Goal: Transaction & Acquisition: Purchase product/service

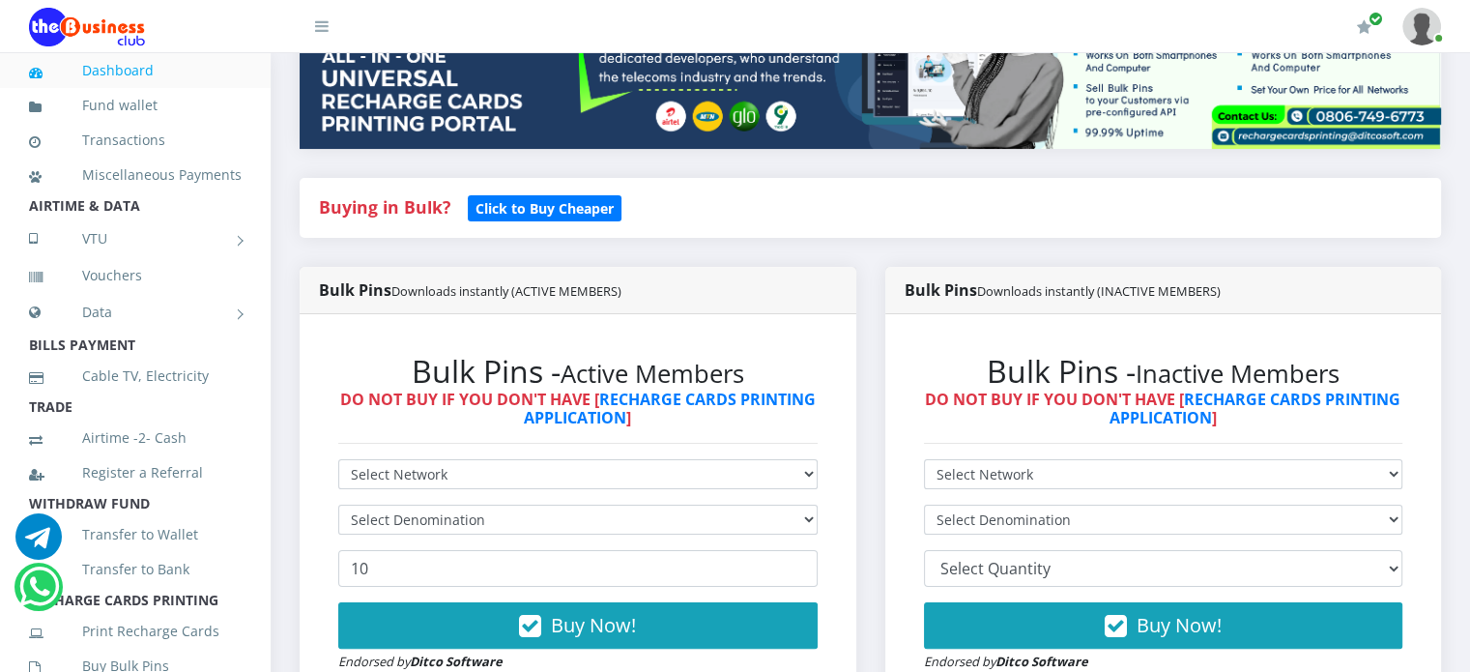
scroll to position [303, 0]
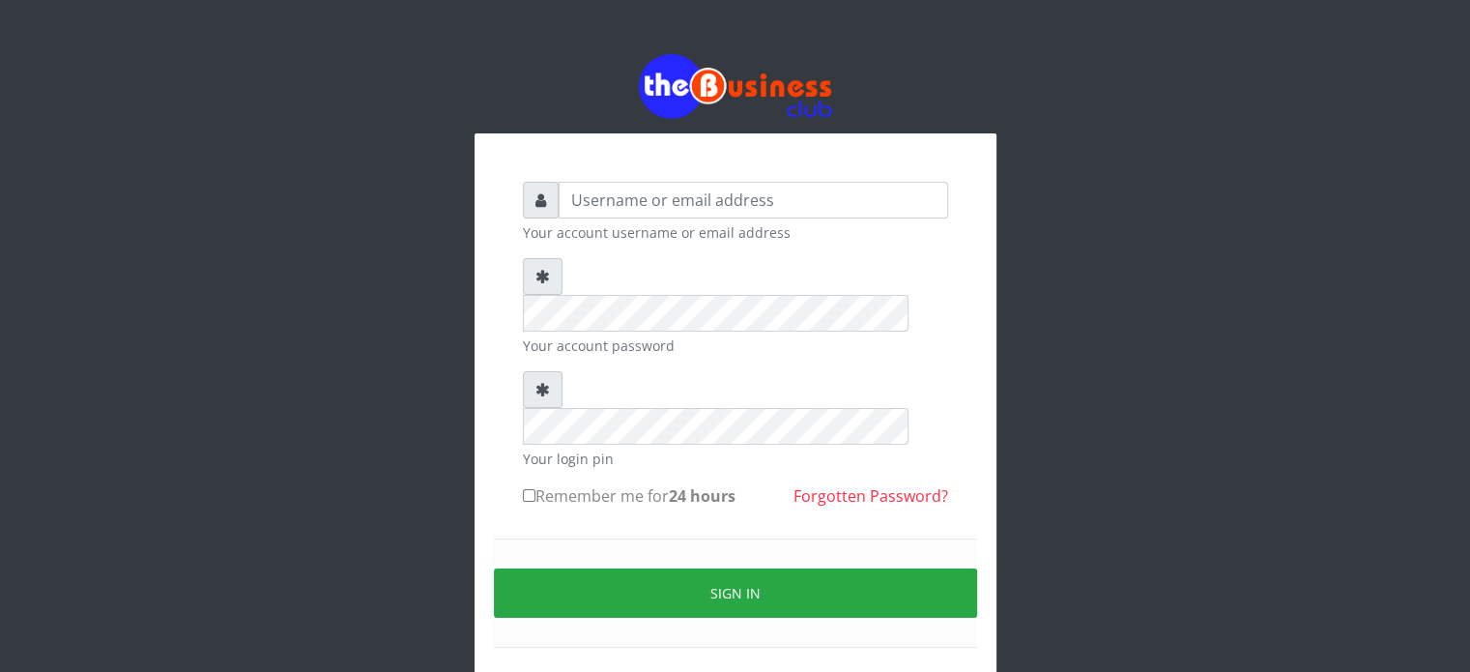
click at [702, 219] on div "Your account username or email address" at bounding box center [735, 212] width 425 height 61
click at [688, 215] on input "text" at bounding box center [753, 200] width 389 height 37
type input "videx"
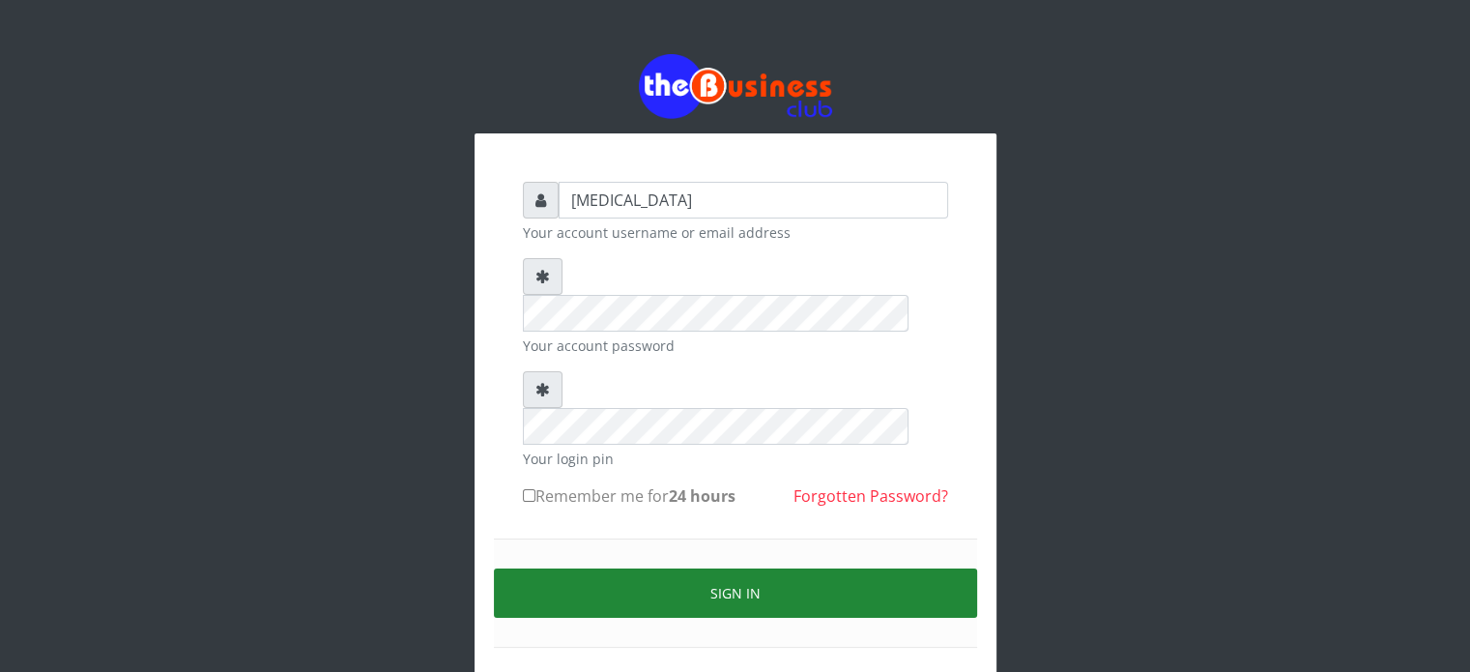
click at [715, 568] on button "Sign in" at bounding box center [735, 592] width 483 height 49
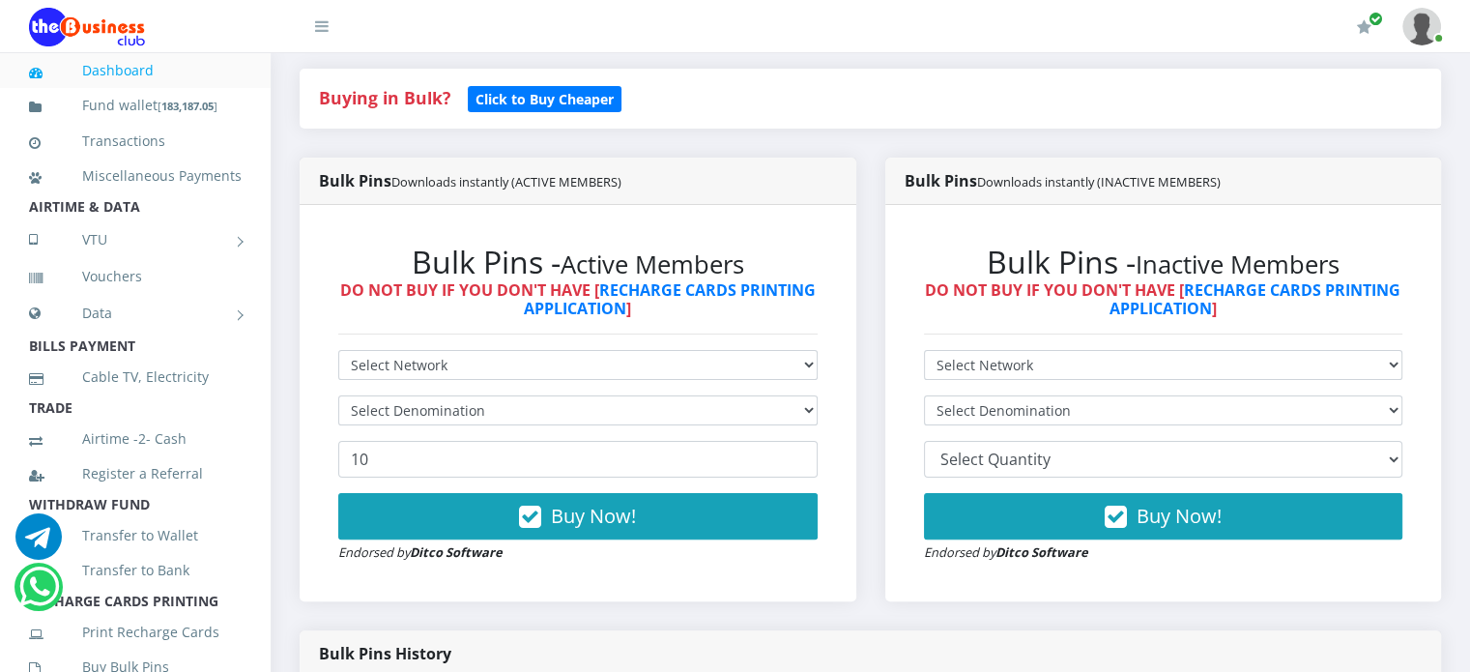
scroll to position [414, 0]
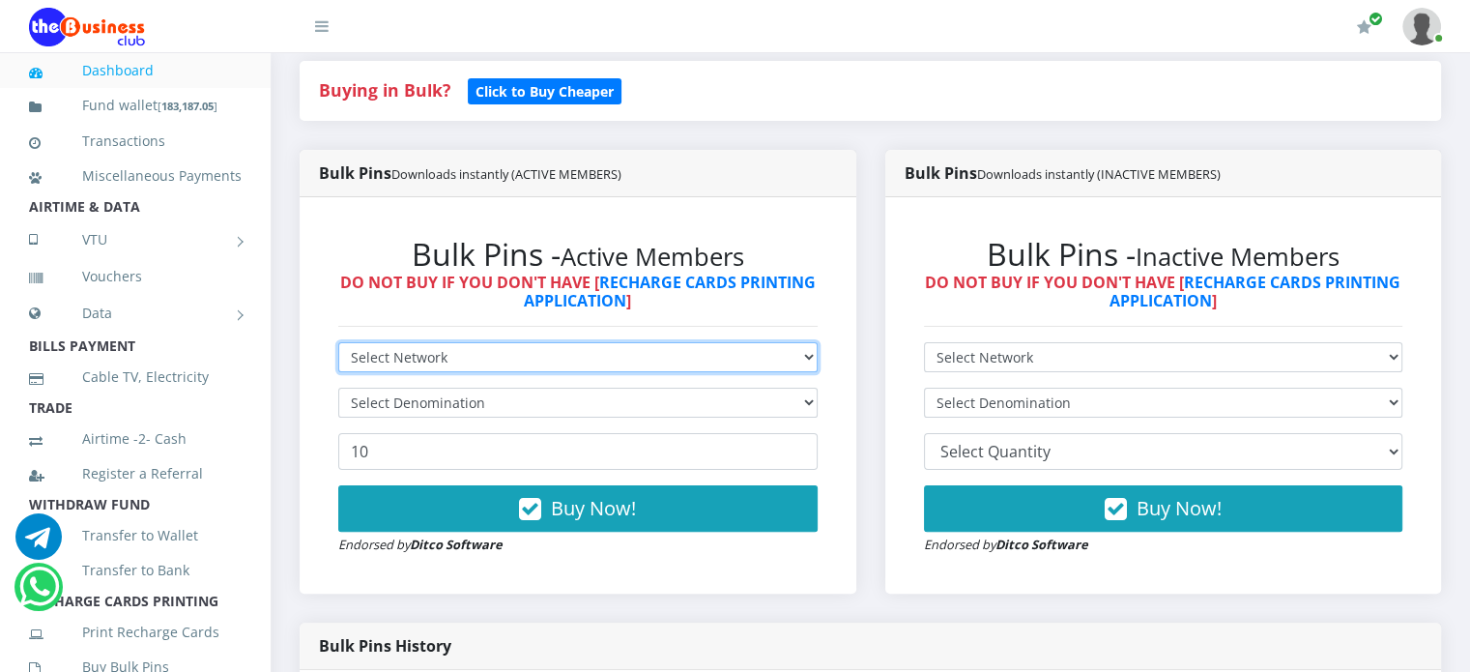
click at [491, 372] on select "Select Network MTN Globacom 9Mobile Airtel" at bounding box center [577, 357] width 479 height 30
select select "MTN"
click at [338, 363] on select "Select Network MTN Globacom 9Mobile Airtel" at bounding box center [577, 357] width 479 height 30
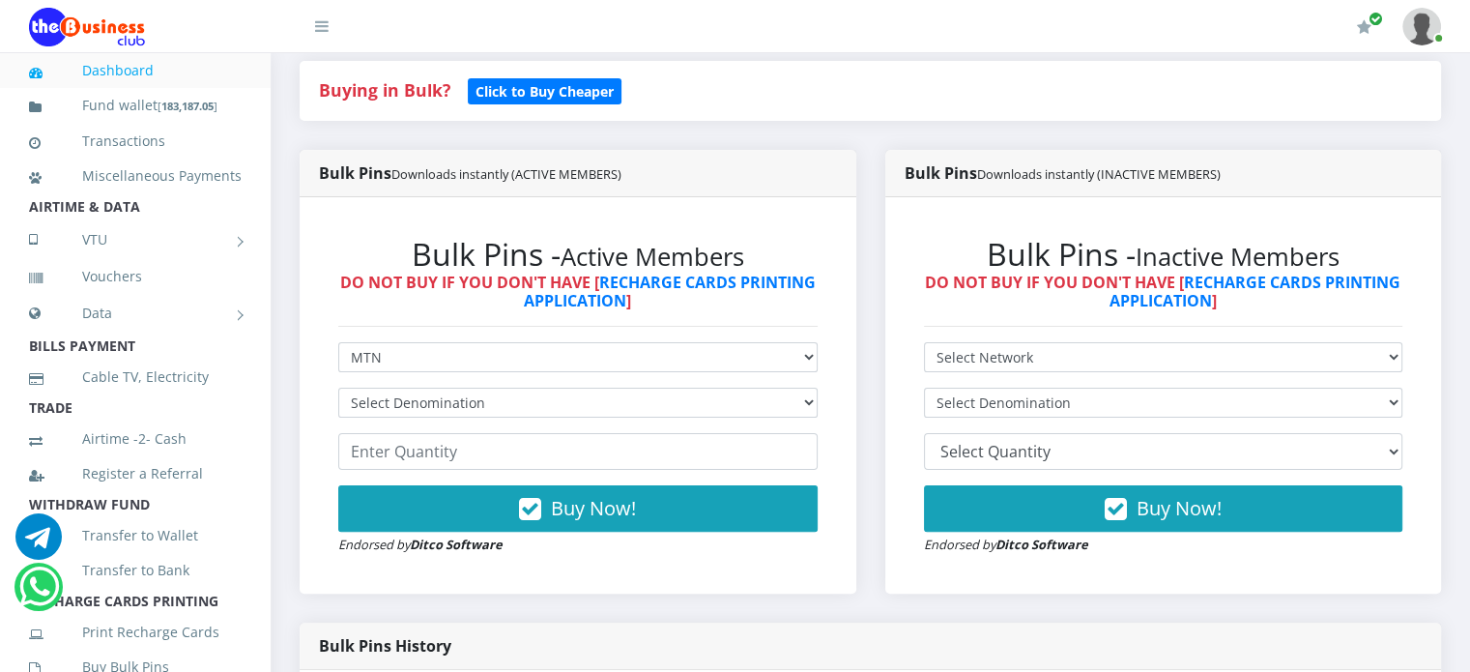
click at [426, 445] on form "Select Network MTN Globacom 9Mobile Airtel Select Denomination MTN NGN100 - ₦96…" at bounding box center [577, 448] width 479 height 213
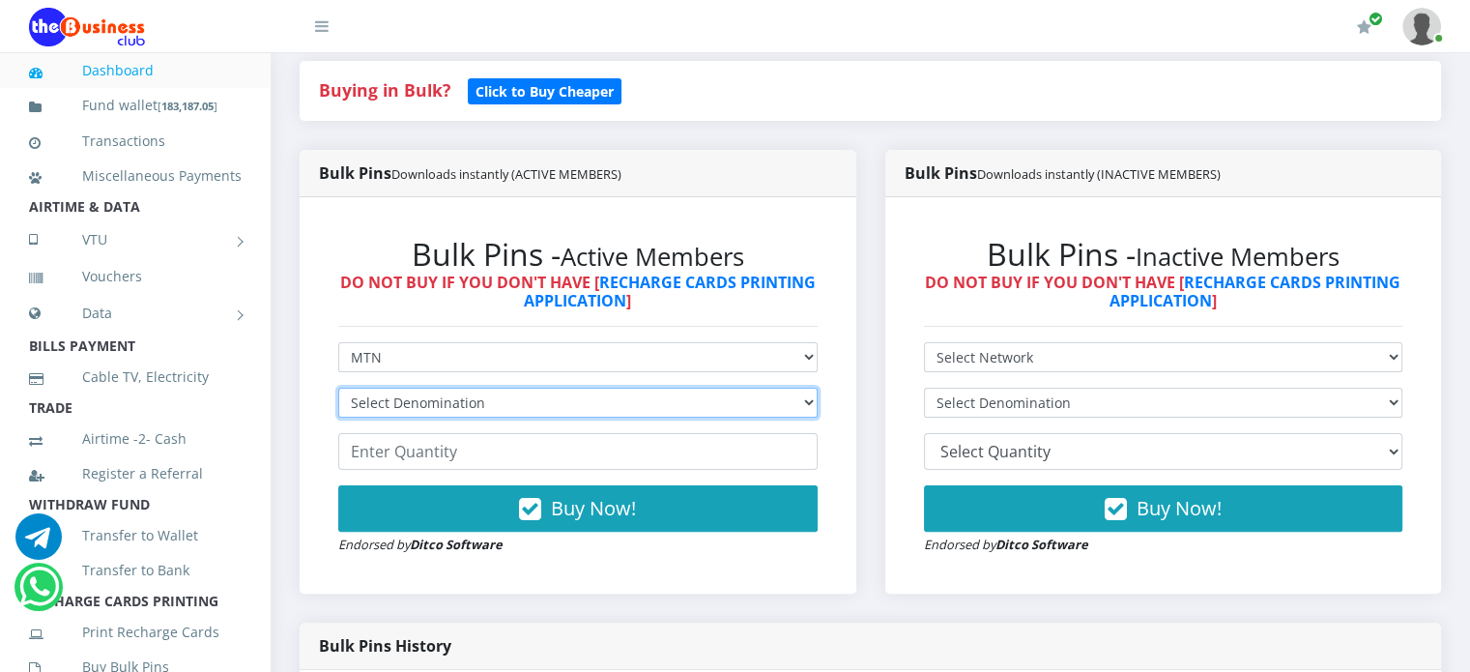
click at [414, 417] on select "Select Denomination MTN NGN100 - ₦96.99 MTN NGN200 - ₦193.98 MTN NGN400 - ₦387.…" at bounding box center [577, 402] width 479 height 30
select select "193.98-200"
click at [338, 409] on select "Select Denomination MTN NGN100 - ₦96.99 MTN NGN200 - ₦193.98 MTN NGN400 - ₦387.…" at bounding box center [577, 402] width 479 height 30
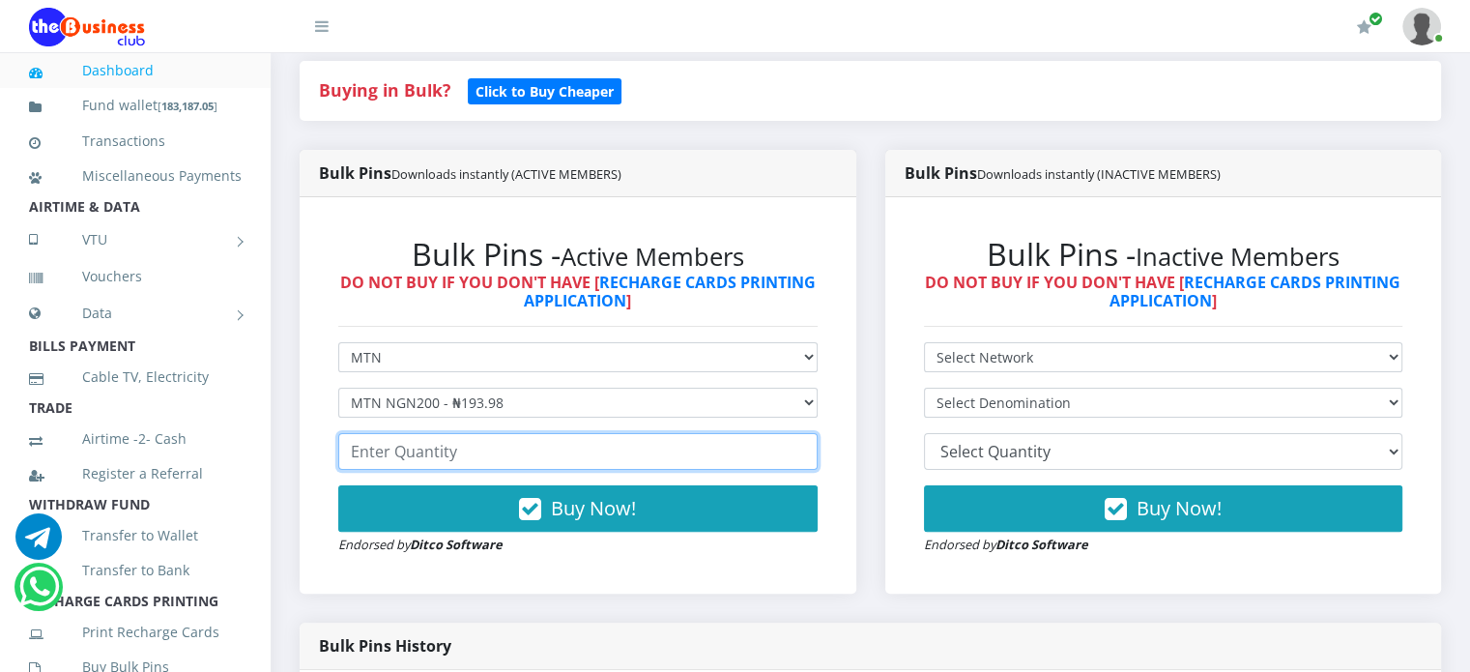
click at [408, 470] on input "number" at bounding box center [577, 451] width 479 height 37
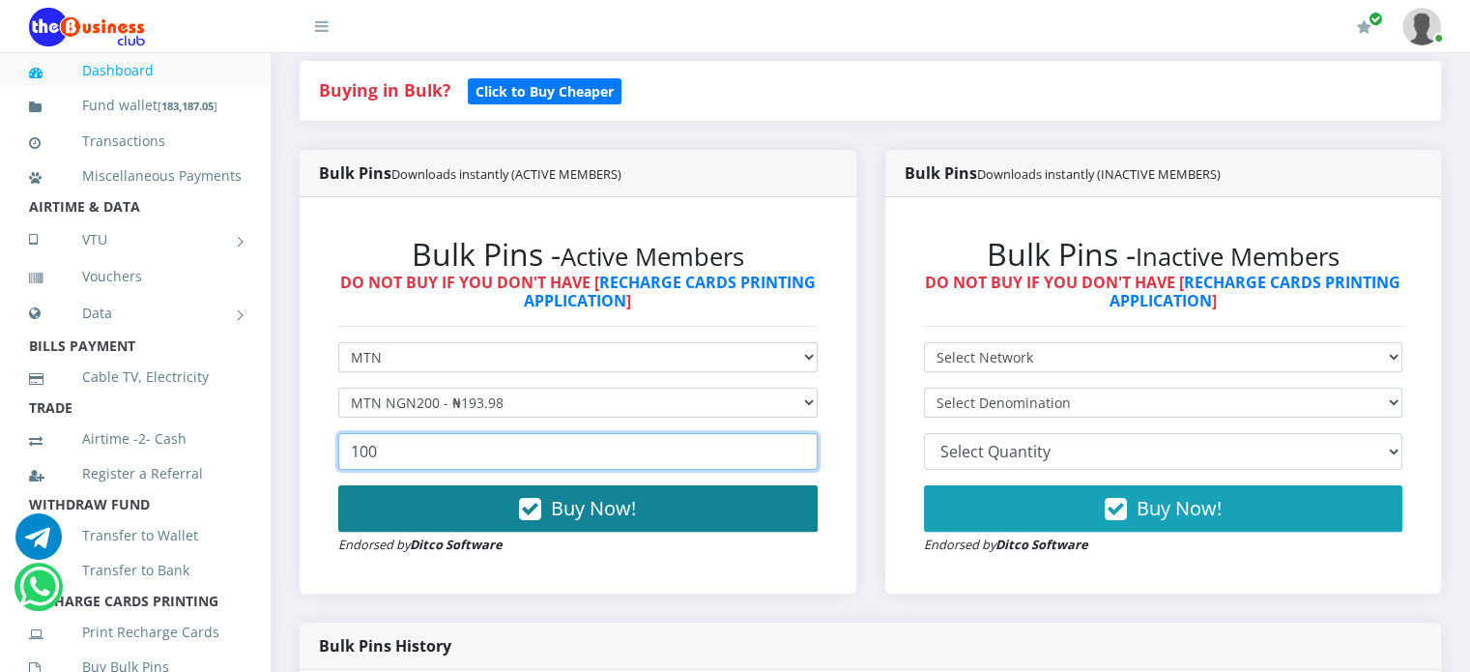
type input "100"
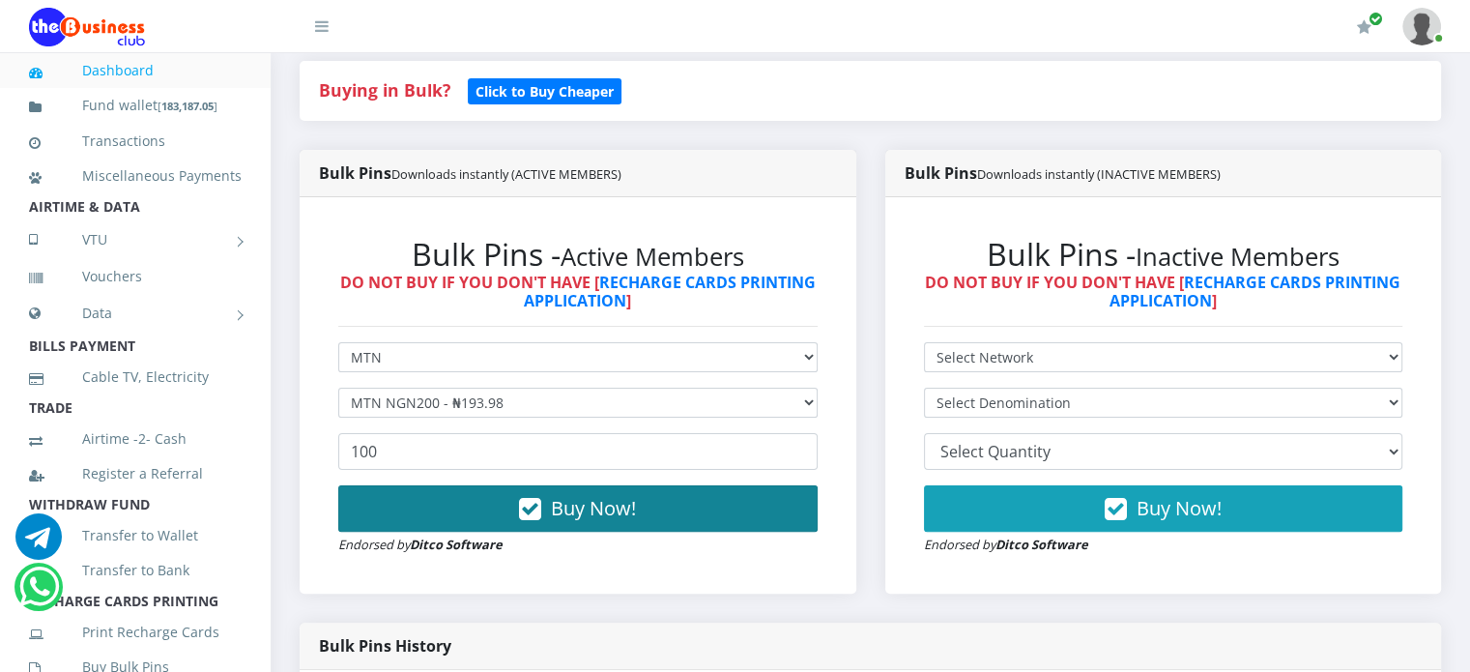
click at [494, 516] on button "Buy Now!" at bounding box center [577, 508] width 479 height 46
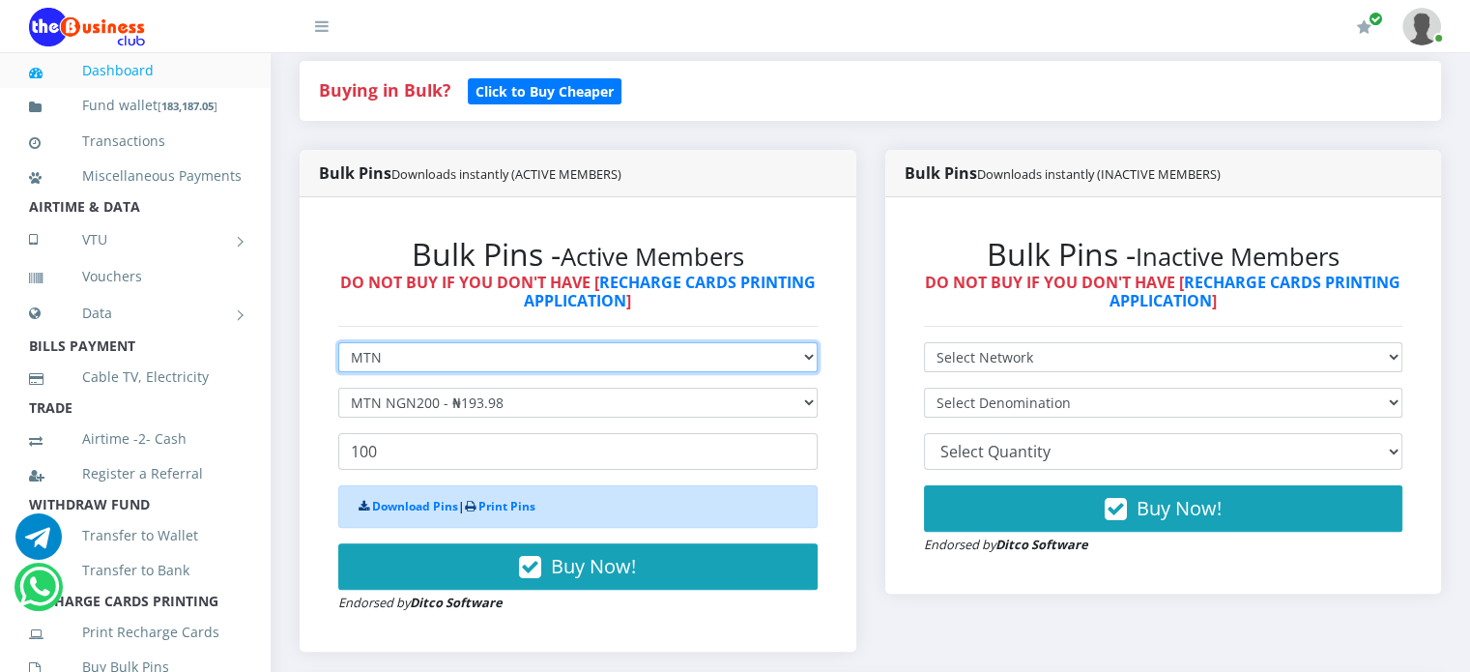
click at [425, 372] on select "Select Network MTN Globacom 9Mobile Airtel" at bounding box center [577, 357] width 479 height 30
select select "Glo"
click at [338, 363] on select "Select Network MTN Globacom 9Mobile Airtel" at bounding box center [577, 357] width 479 height 30
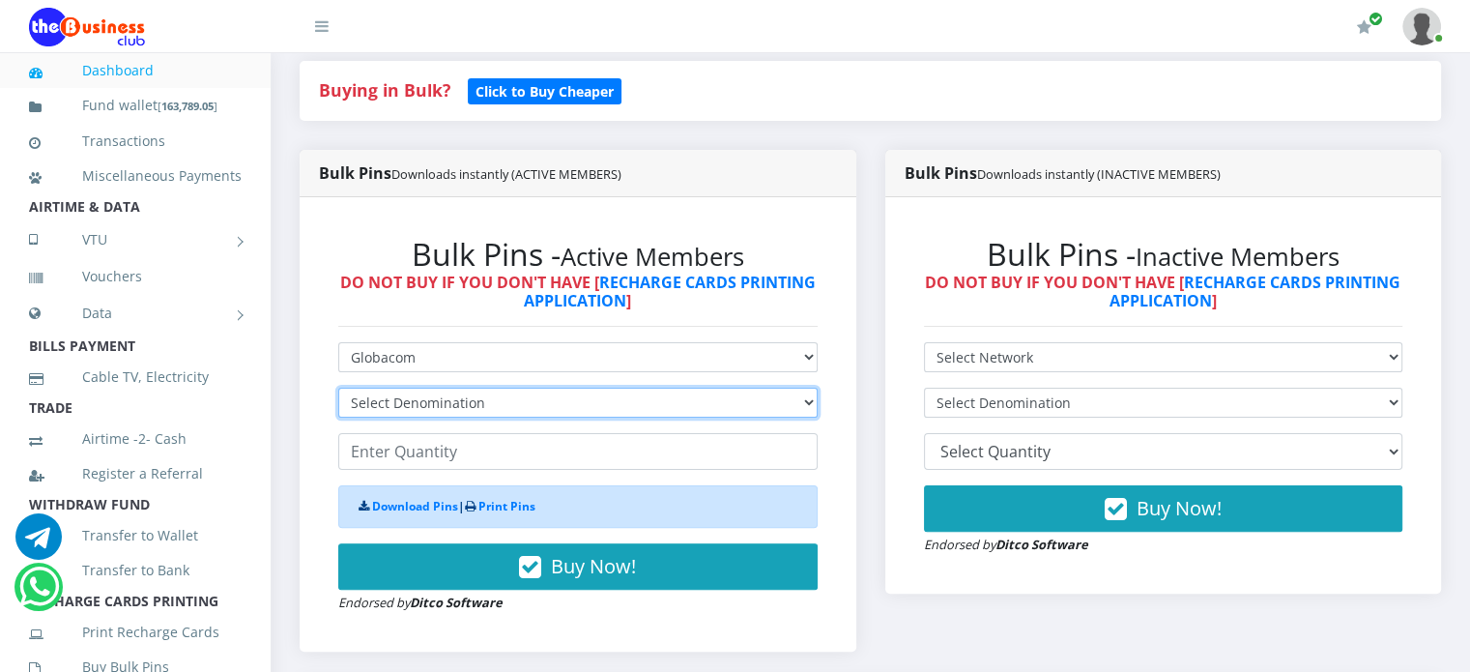
click at [453, 417] on select "Select Denomination Glo NGN100 - ₦96.55 Glo NGN200 - ₦193.10 Glo NGN500 - ₦482.…" at bounding box center [577, 402] width 479 height 30
select select "193.1-200"
click at [338, 409] on select "Select Denomination Glo NGN100 - ₦96.55 Glo NGN200 - ₦193.10 Glo NGN500 - ₦482.…" at bounding box center [577, 402] width 479 height 30
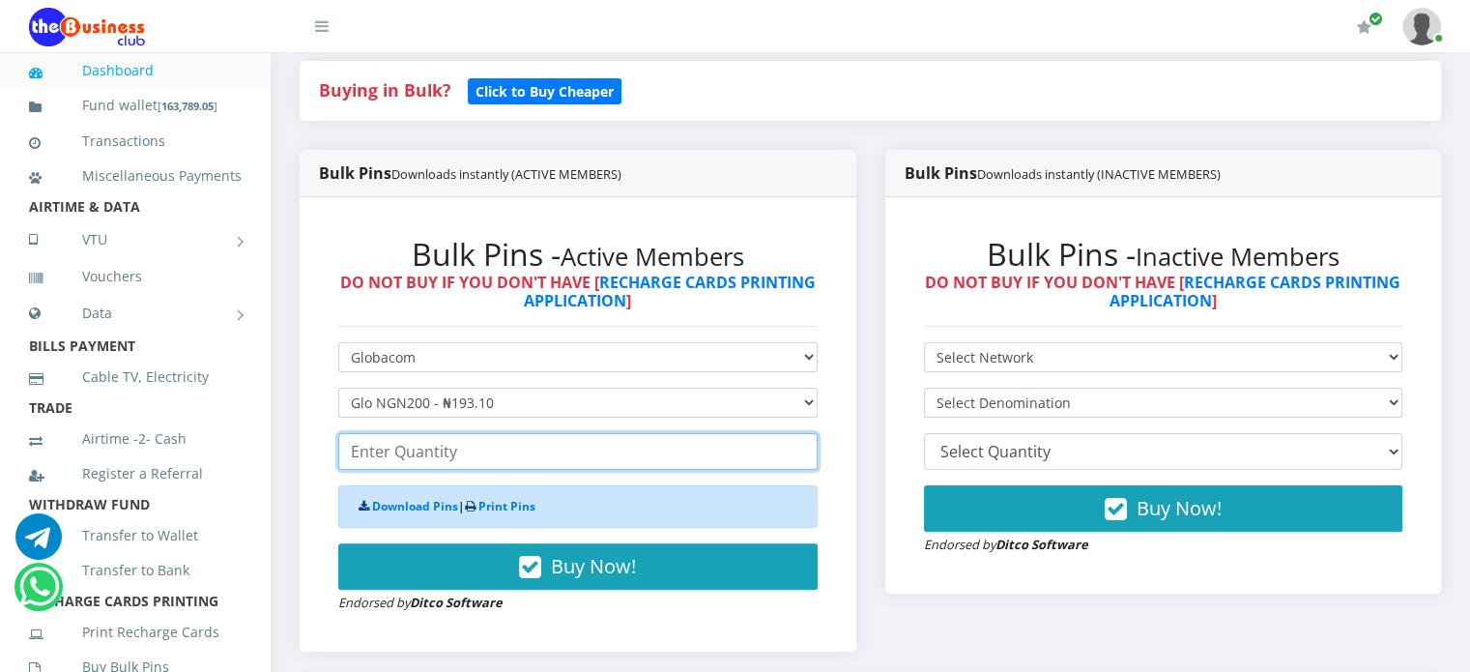
click at [397, 470] on input "number" at bounding box center [577, 451] width 479 height 37
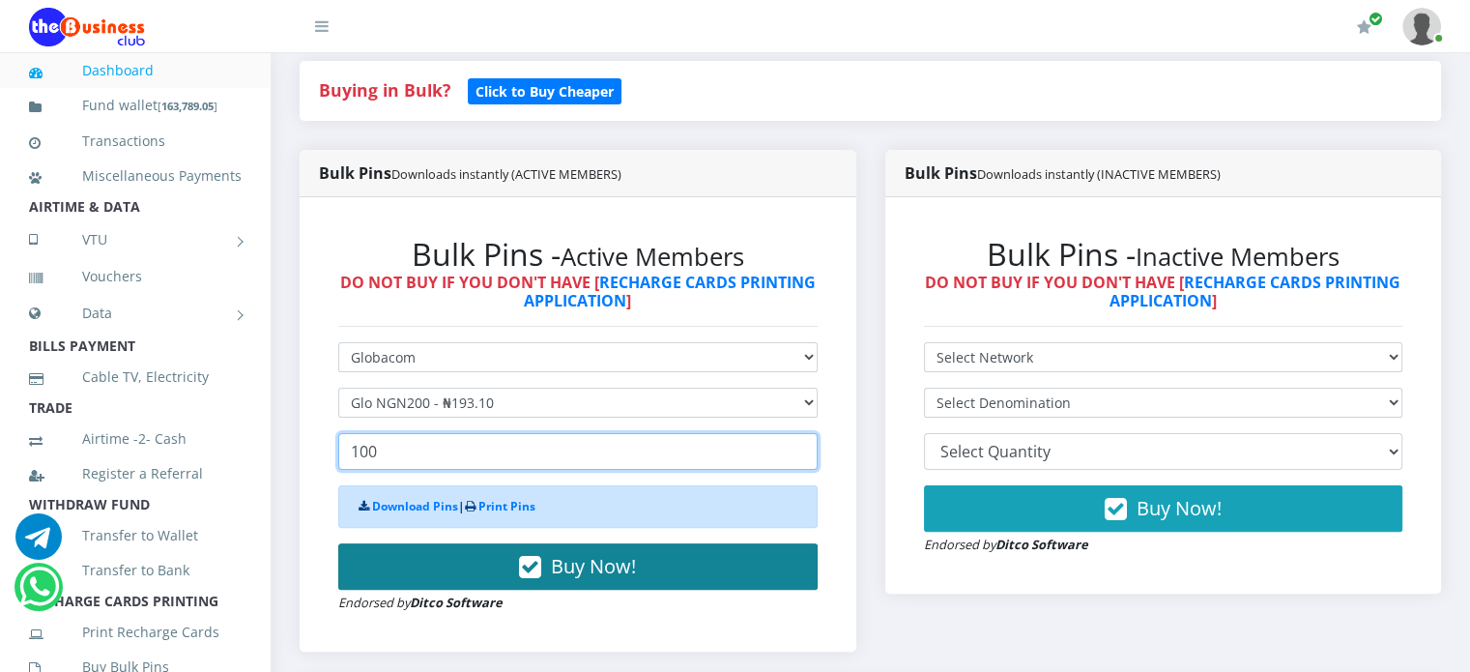
type input "100"
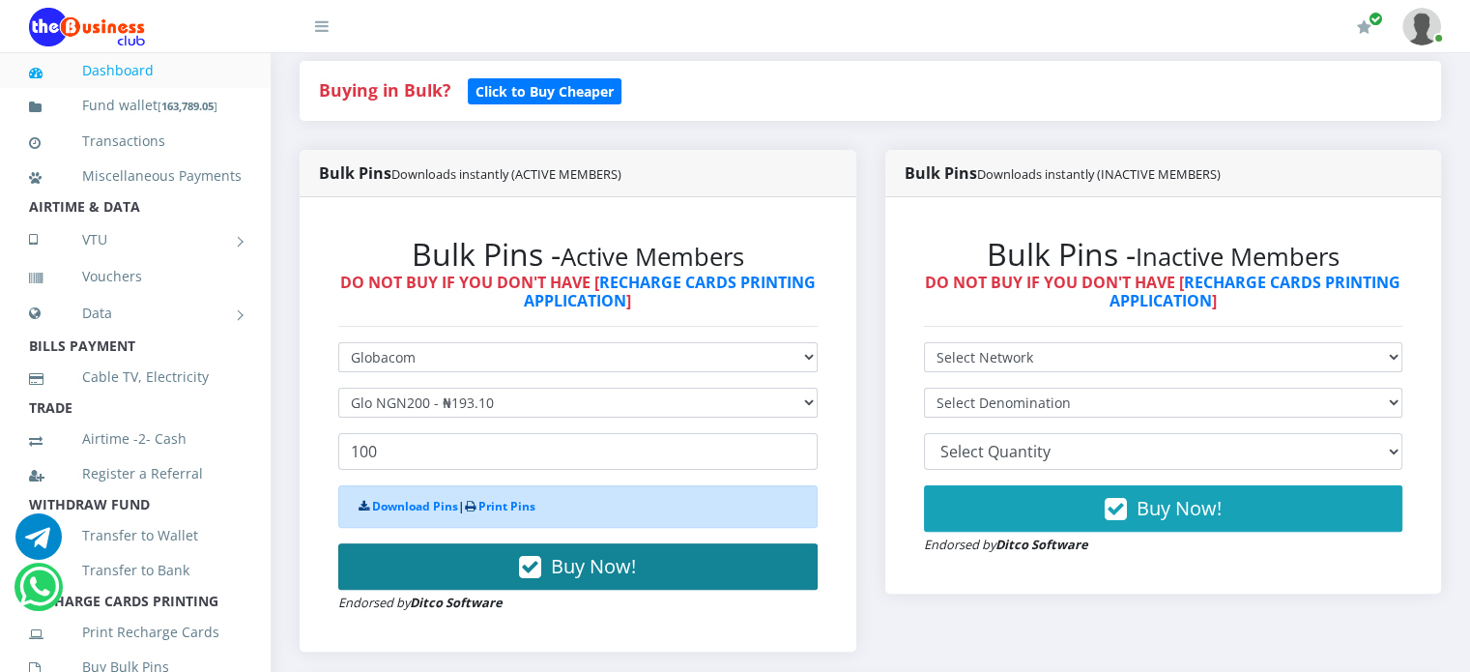
click at [508, 586] on button "Buy Now!" at bounding box center [577, 566] width 479 height 46
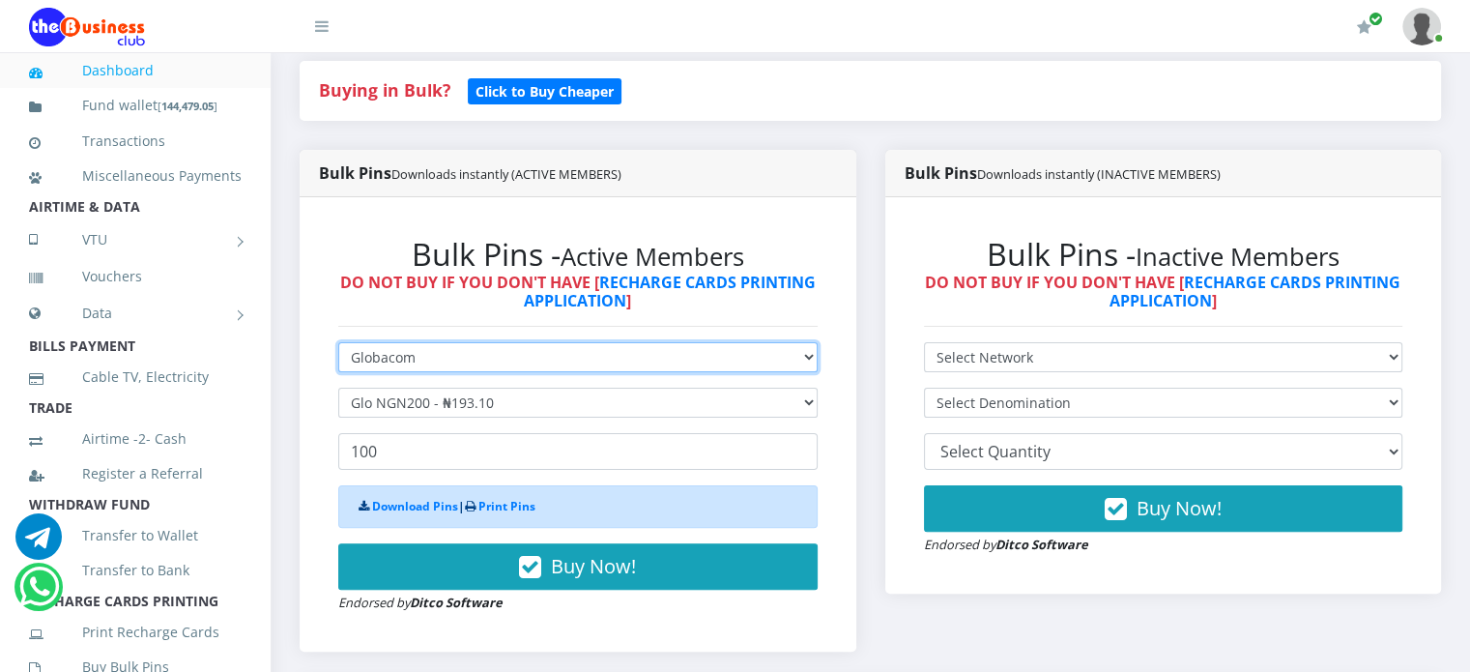
click at [412, 372] on select "Select Network MTN Globacom 9Mobile Airtel" at bounding box center [577, 357] width 479 height 30
select select "Airtel"
click at [338, 363] on select "Select Network MTN Globacom 9Mobile Airtel" at bounding box center [577, 357] width 479 height 30
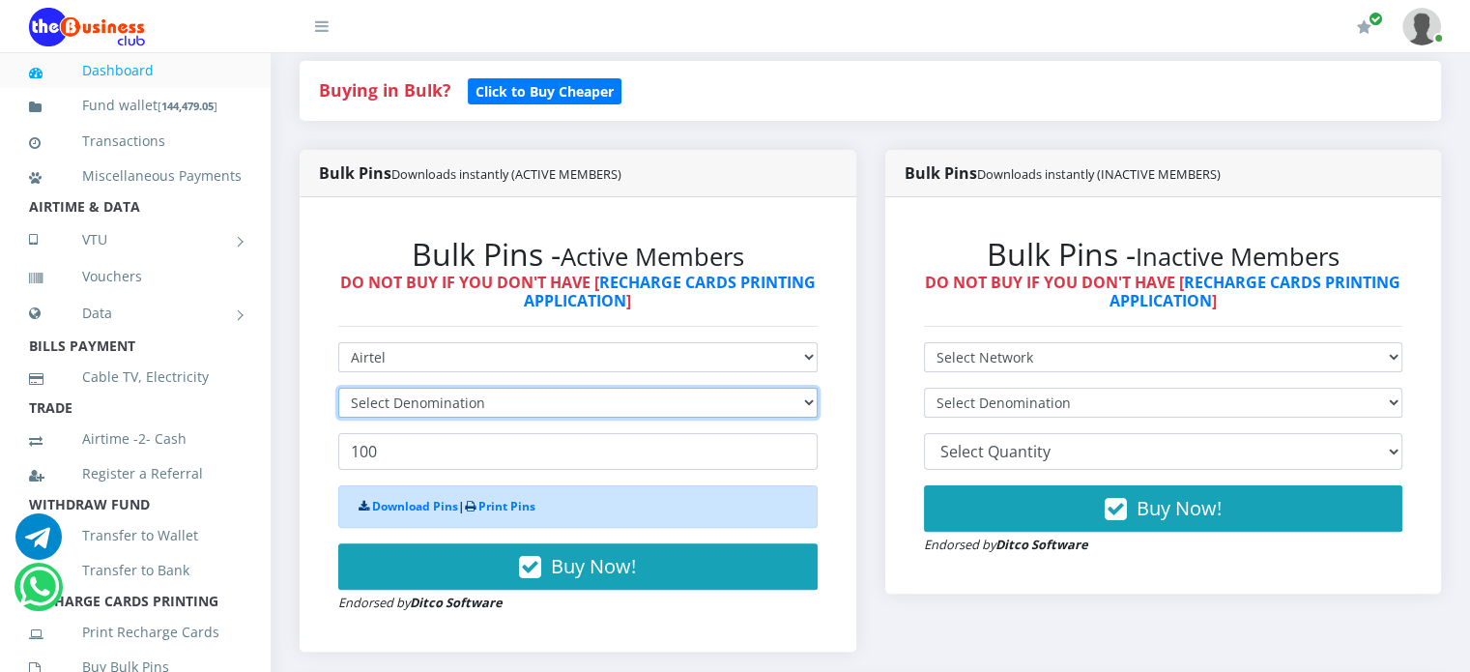
click at [425, 417] on select "Select Denomination" at bounding box center [577, 402] width 479 height 30
click at [447, 417] on select "Select Denomination Airtel NGN100 - ₦96.38 Airtel NGN200 - ₦192.76 Airtel NGN50…" at bounding box center [577, 402] width 479 height 30
select select "192.76-200"
click at [338, 409] on select "Select Denomination Airtel NGN100 - ₦96.38 Airtel NGN200 - ₦192.76 Airtel NGN50…" at bounding box center [577, 402] width 479 height 30
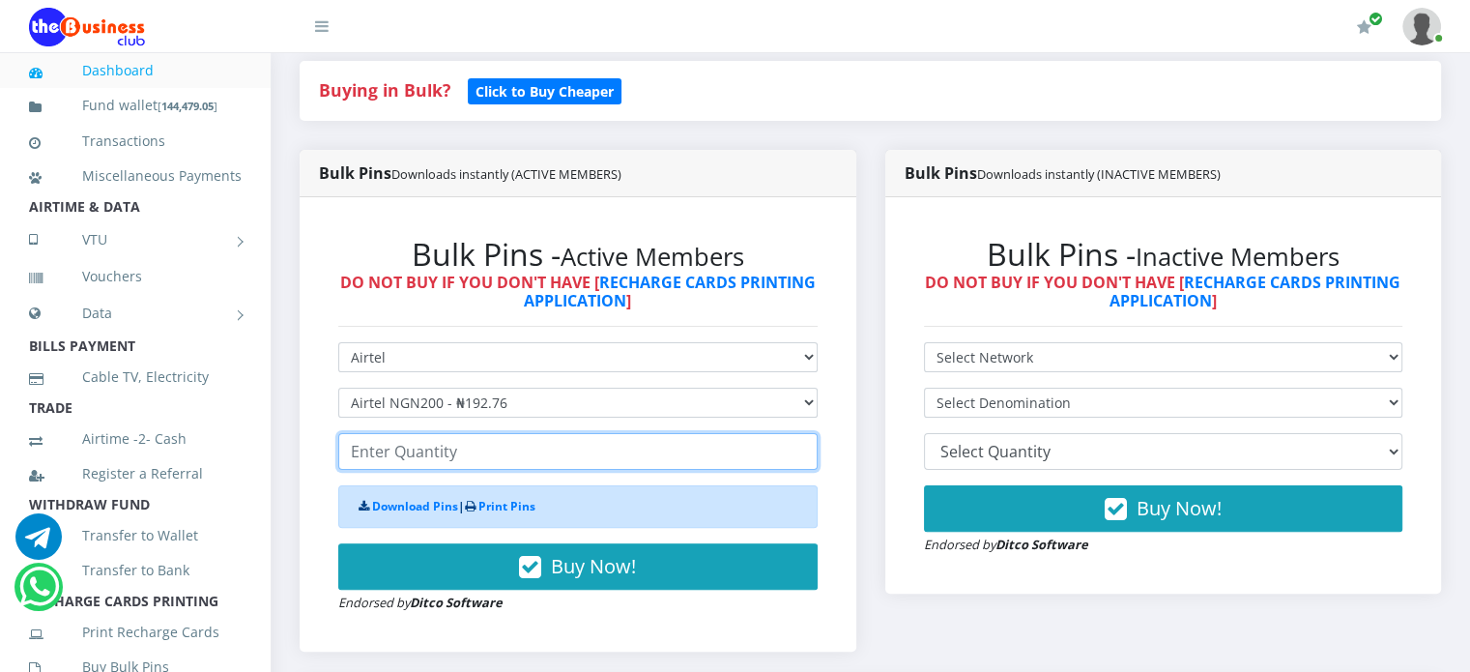
click at [460, 470] on input "number" at bounding box center [577, 451] width 479 height 37
type input "100"
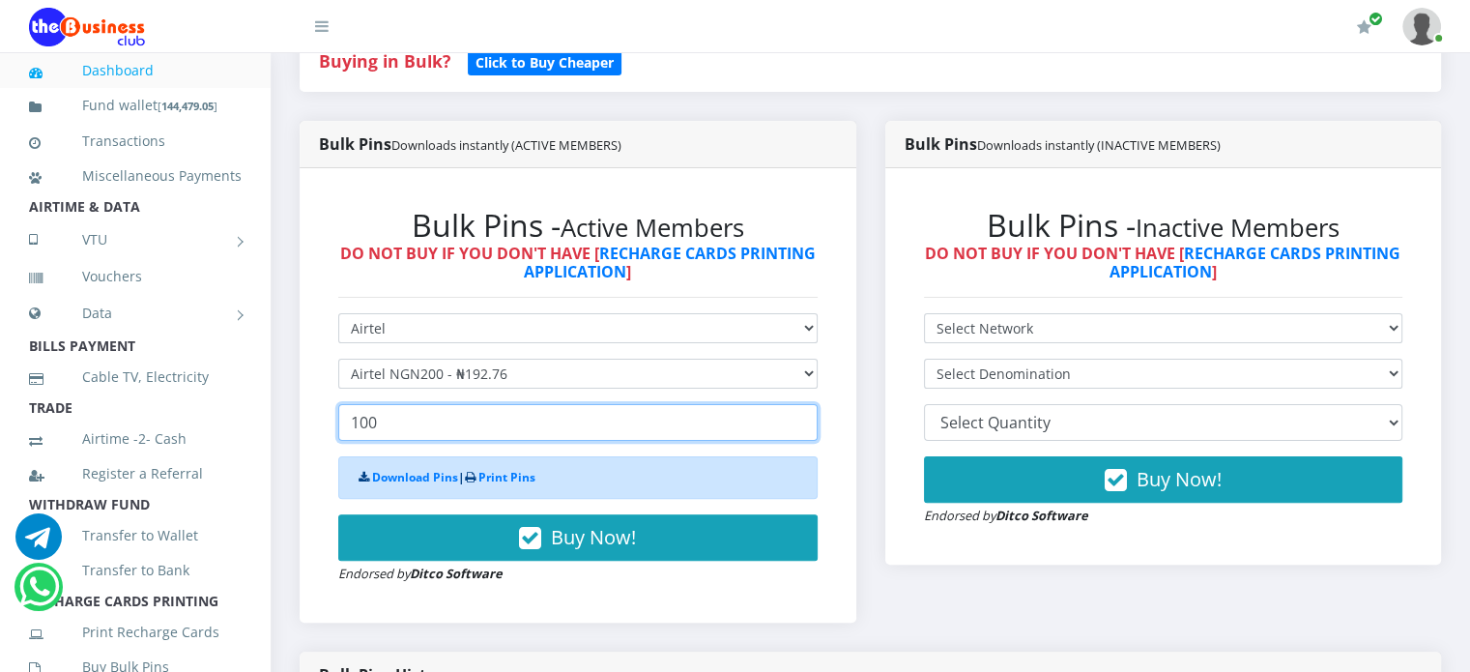
scroll to position [456, 0]
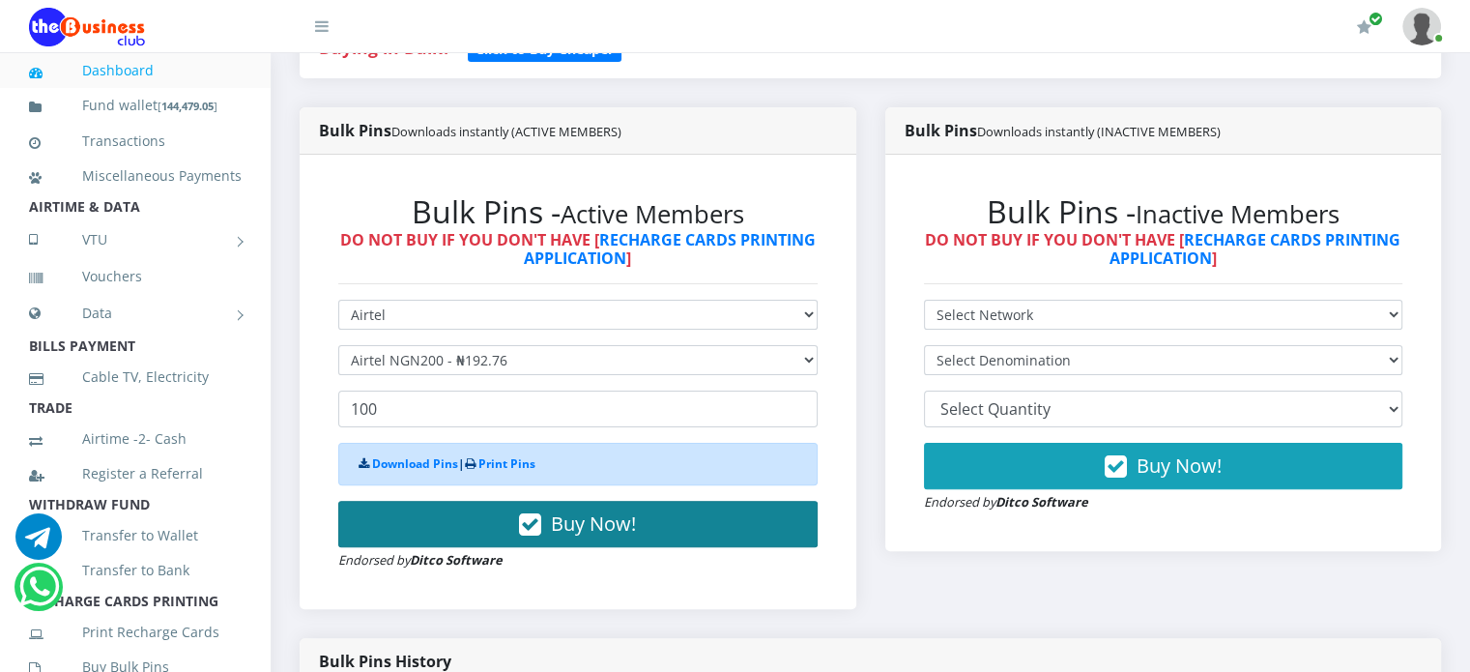
click at [570, 536] on span "Buy Now!" at bounding box center [593, 523] width 85 height 26
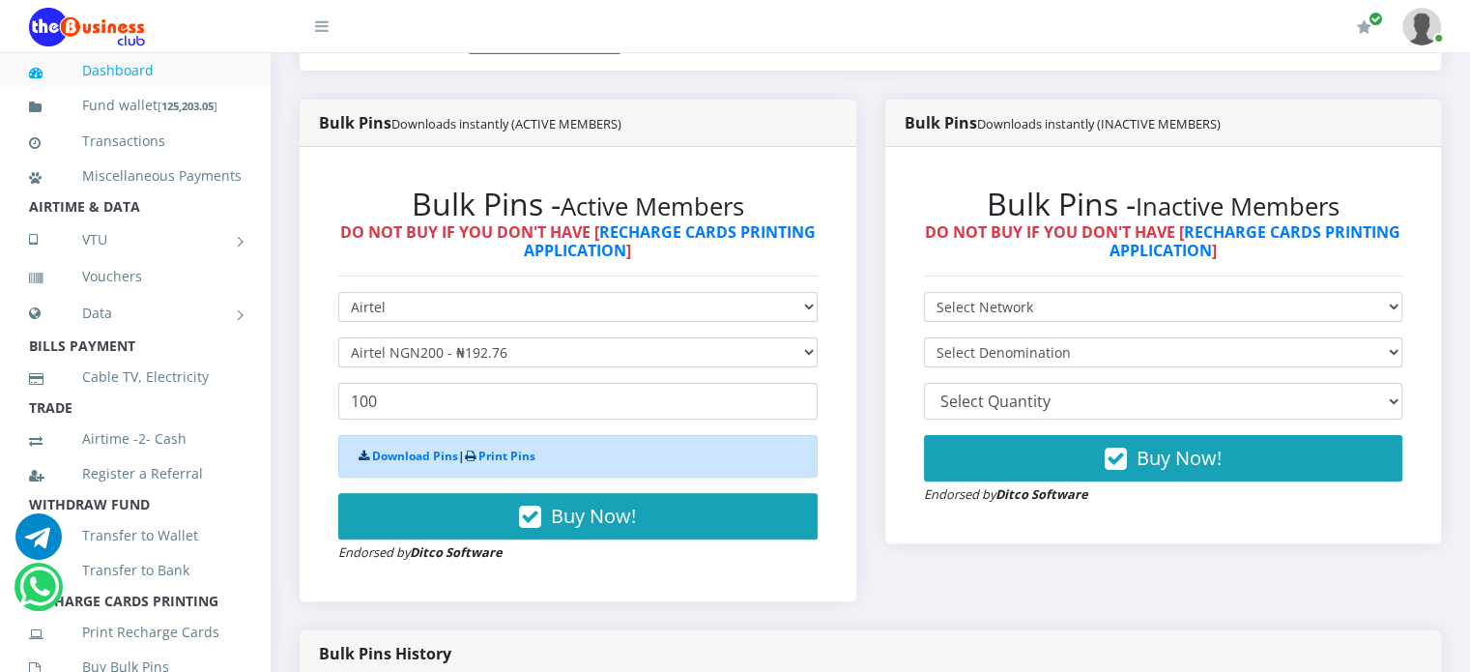
scroll to position [468, 0]
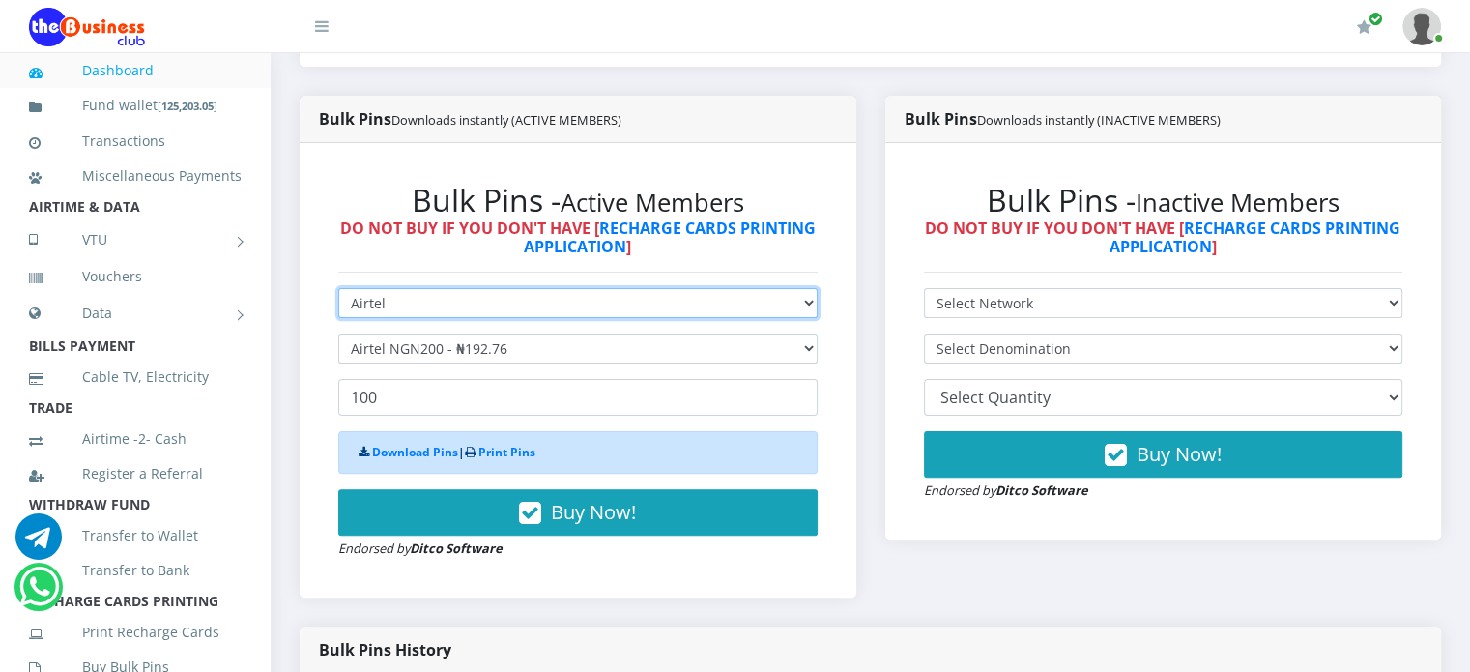
click at [530, 316] on select "Select Network MTN Globacom 9Mobile Airtel" at bounding box center [577, 303] width 479 height 30
select select "Glo"
click at [338, 309] on select "Select Network MTN Globacom 9Mobile Airtel" at bounding box center [577, 303] width 479 height 30
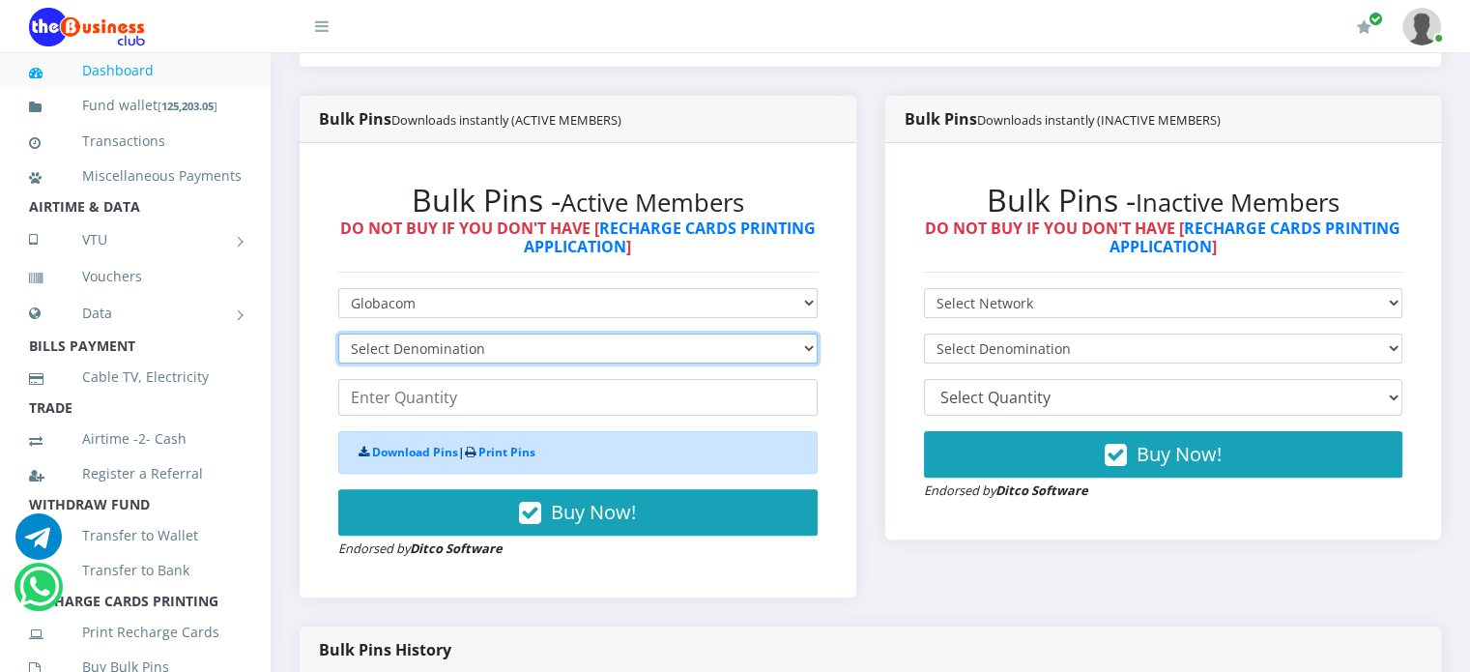
click at [411, 363] on select "Select Denomination Glo NGN100 - ₦96.55 Glo NGN200 - ₦193.10 Glo NGN500 - ₦482.…" at bounding box center [577, 348] width 479 height 30
select select "482.75-500"
click at [338, 355] on select "Select Denomination Glo NGN100 - ₦96.55 Glo NGN200 - ₦193.10 Glo NGN500 - ₦482.…" at bounding box center [577, 348] width 479 height 30
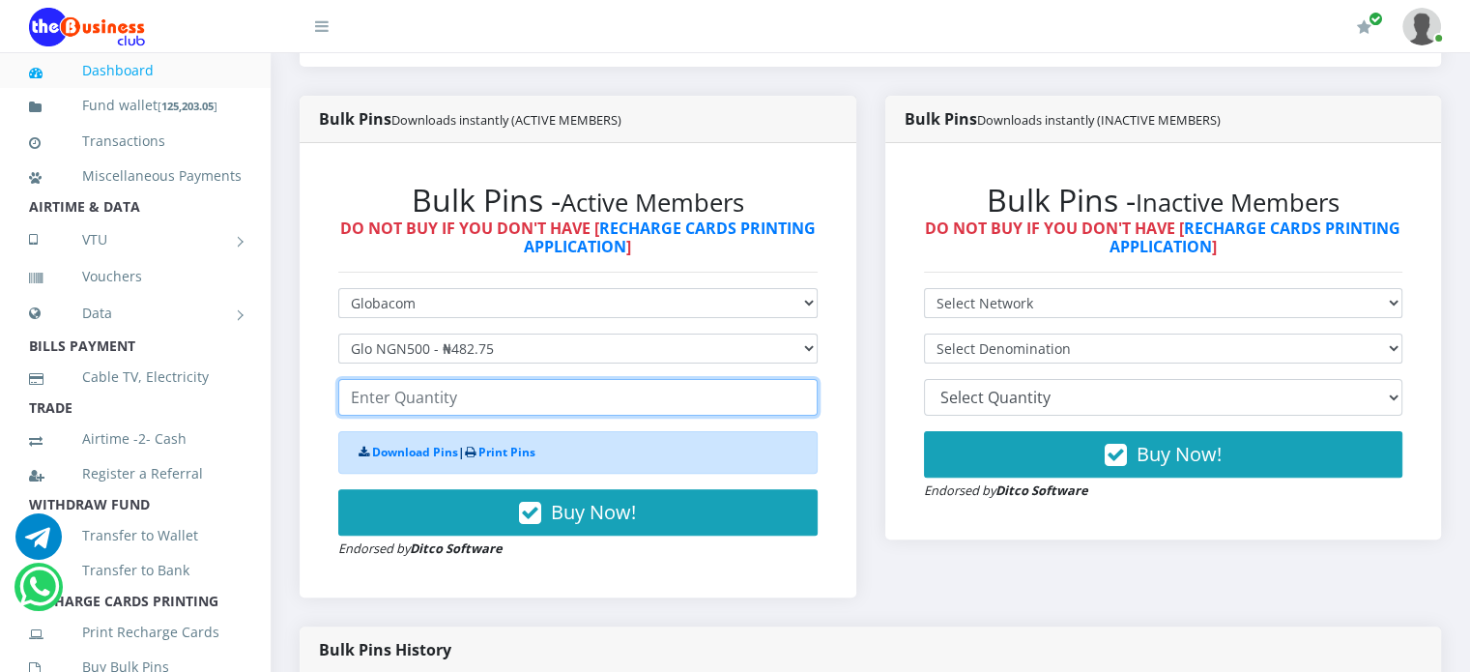
click at [412, 412] on input "number" at bounding box center [577, 397] width 479 height 37
type input "50"
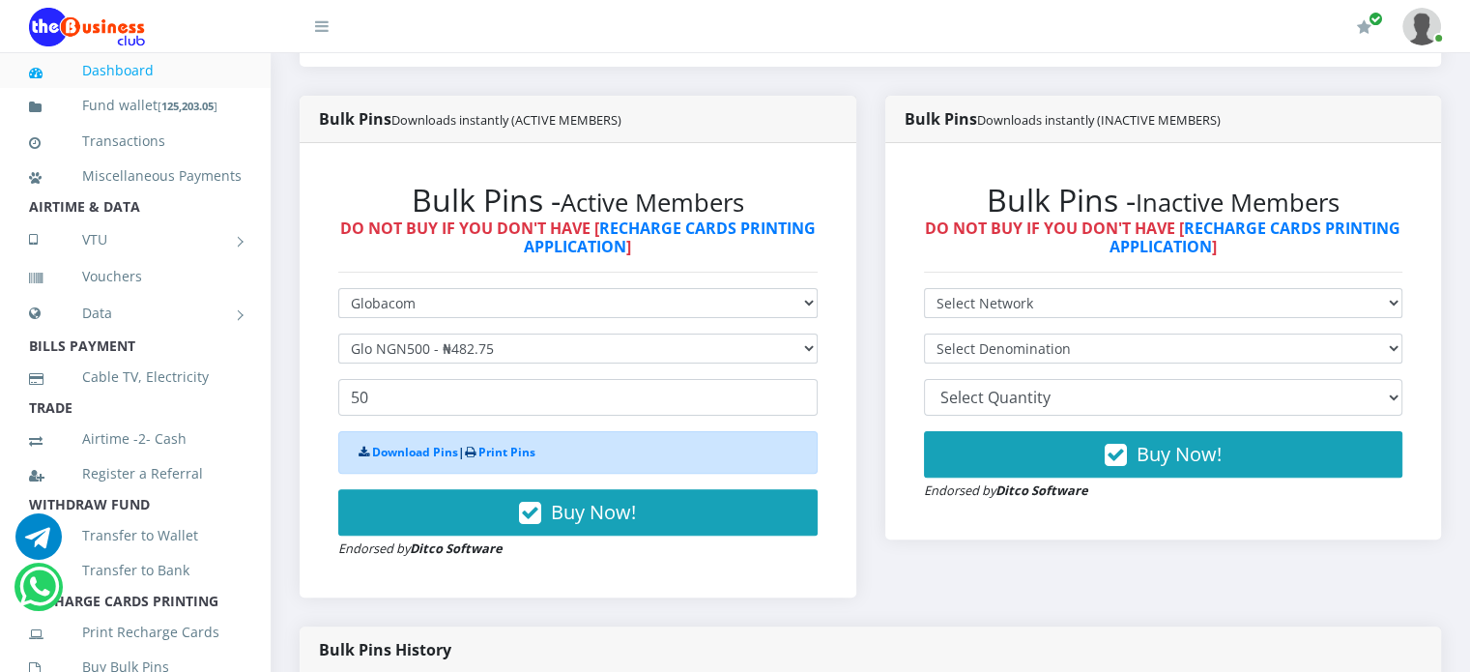
click at [322, 362] on div "Bulk Pins - Active Members DO NOT BUY IF YOU DON'T HAVE [ RECHARGE CARDS PRINTI…" at bounding box center [578, 370] width 518 height 416
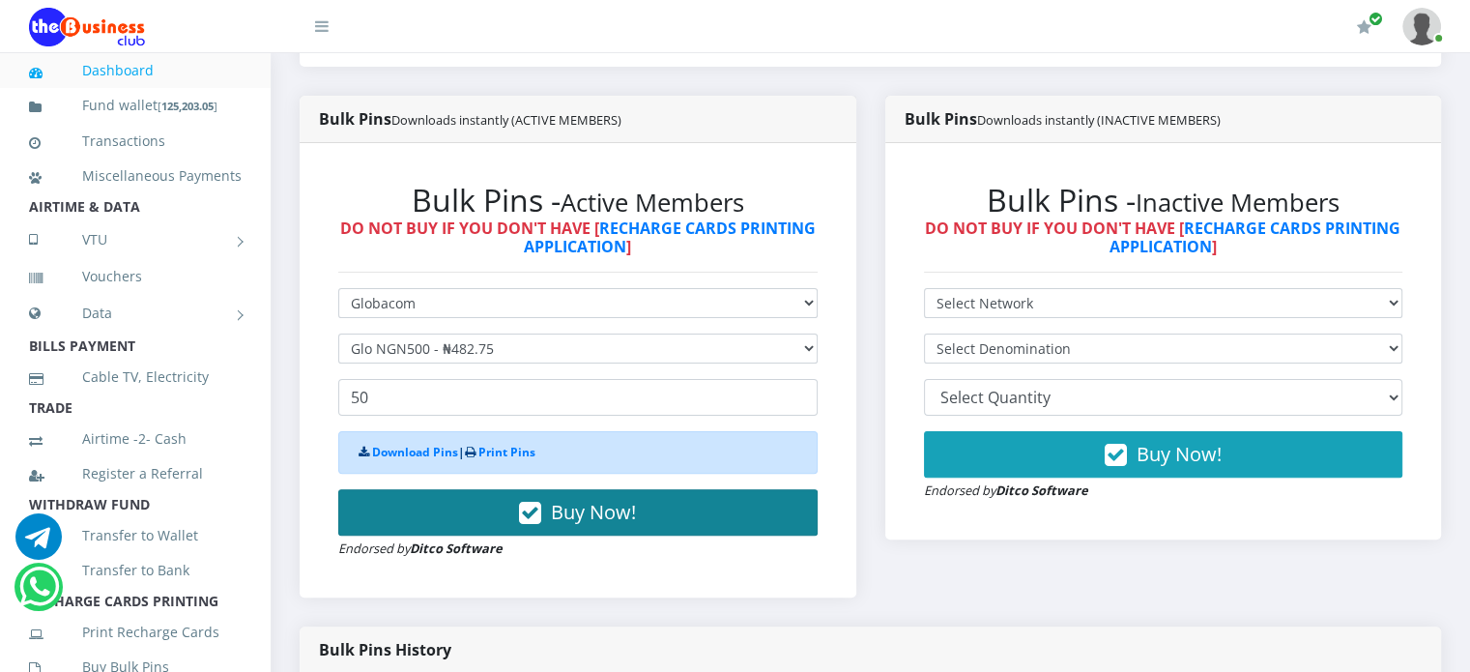
click at [547, 535] on button "Buy Now!" at bounding box center [577, 512] width 479 height 46
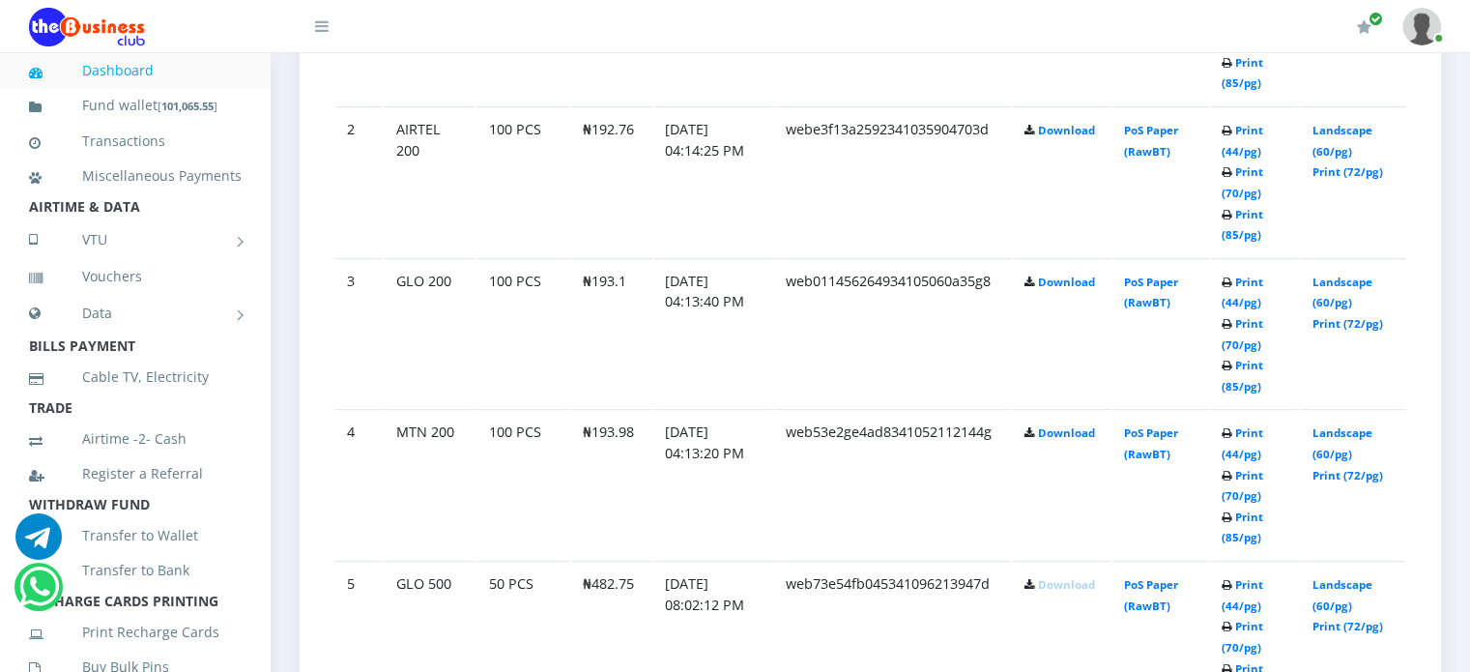
scroll to position [1255, 0]
click at [1061, 439] on link "Download" at bounding box center [1066, 431] width 57 height 14
click at [1051, 288] on link "Download" at bounding box center [1066, 280] width 57 height 14
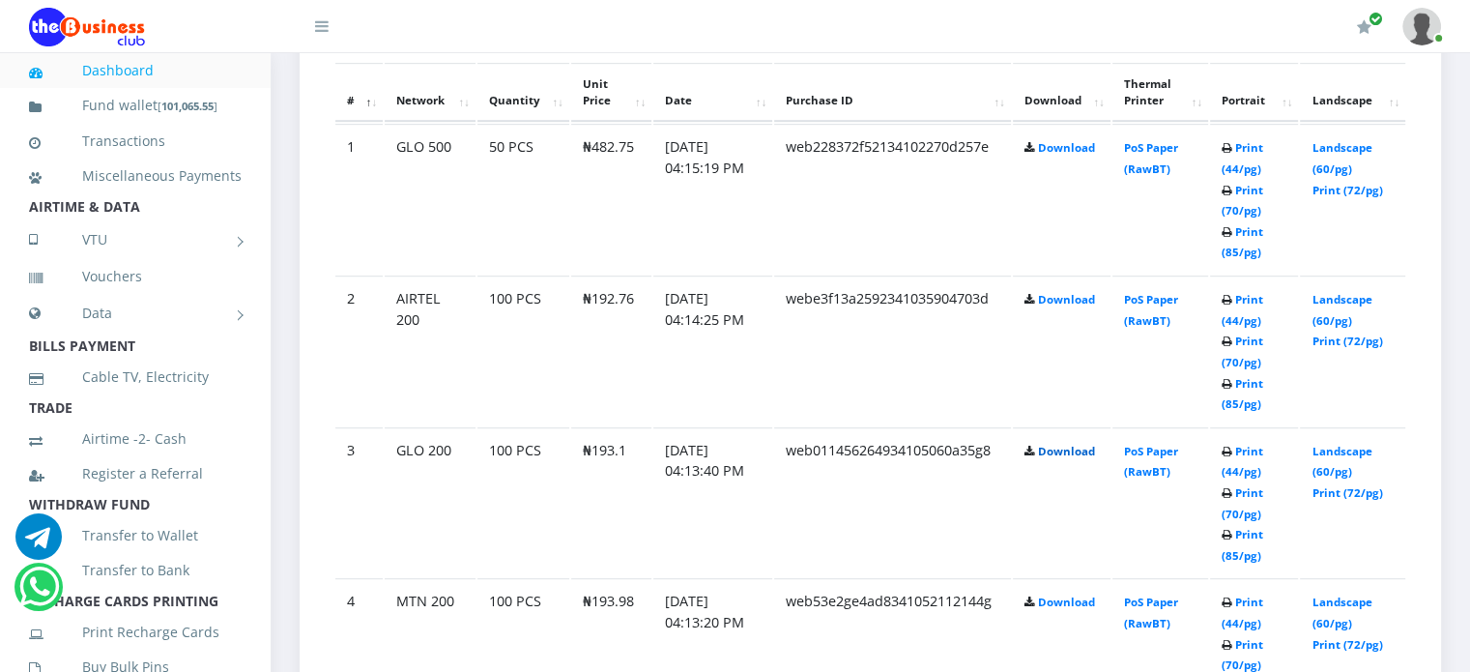
scroll to position [1082, 0]
click at [1057, 309] on link "Download" at bounding box center [1066, 302] width 57 height 14
click at [1051, 158] on link "Download" at bounding box center [1066, 150] width 57 height 14
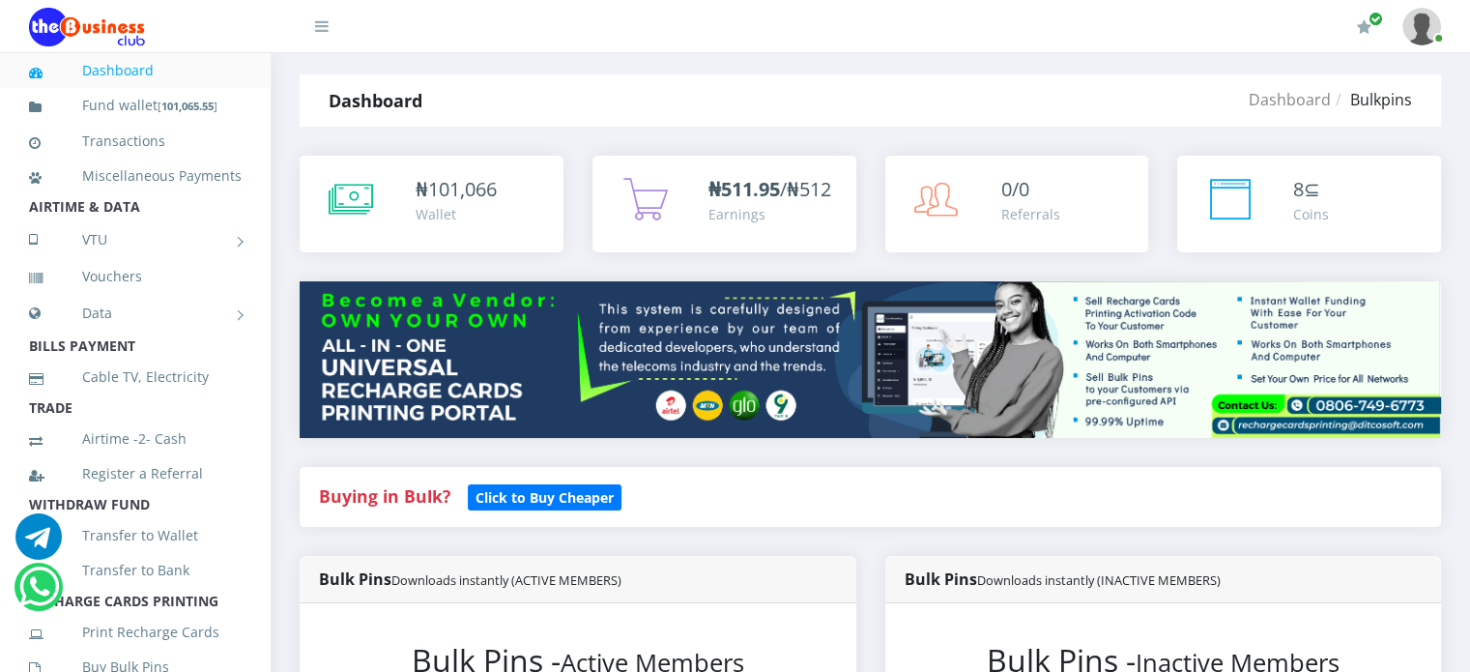
scroll to position [0, 0]
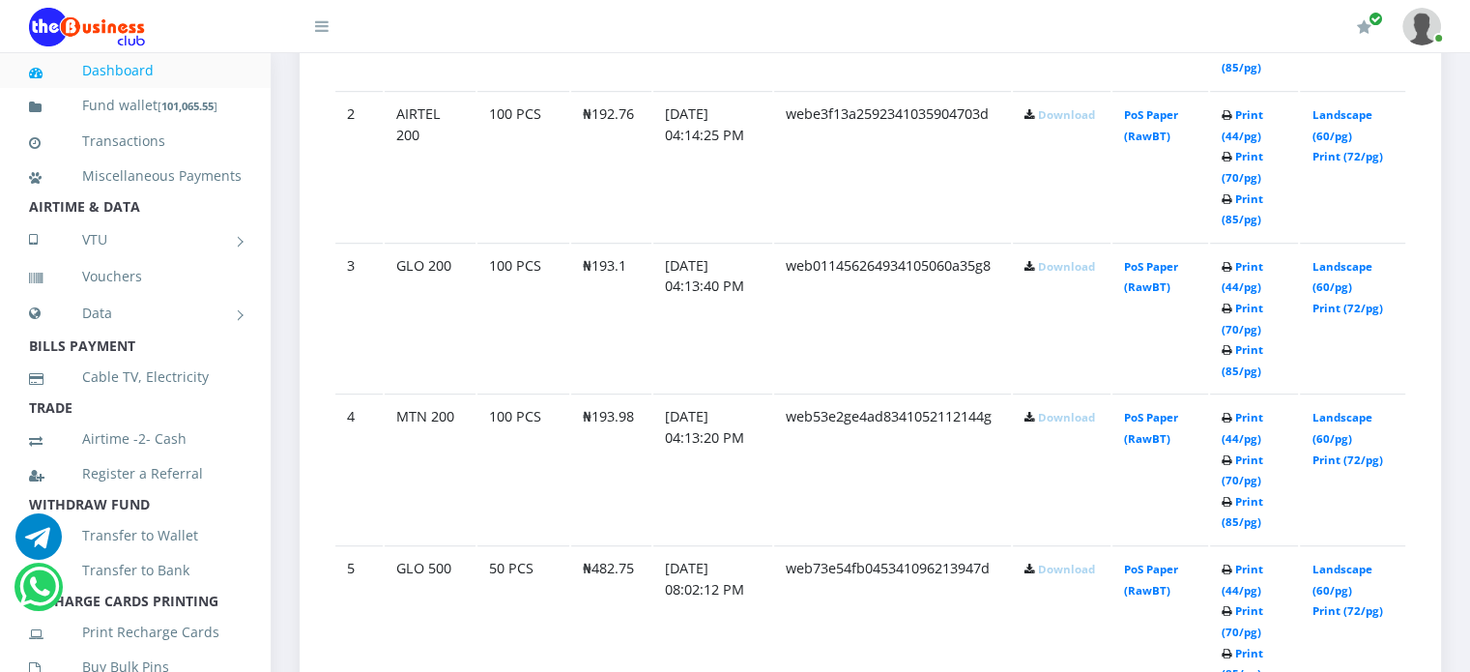
scroll to position [1272, 0]
drag, startPoint x: 588, startPoint y: 428, endPoint x: 634, endPoint y: 442, distance: 47.4
click at [634, 442] on td "₦193.98" at bounding box center [611, 466] width 80 height 150
copy td "193.98"
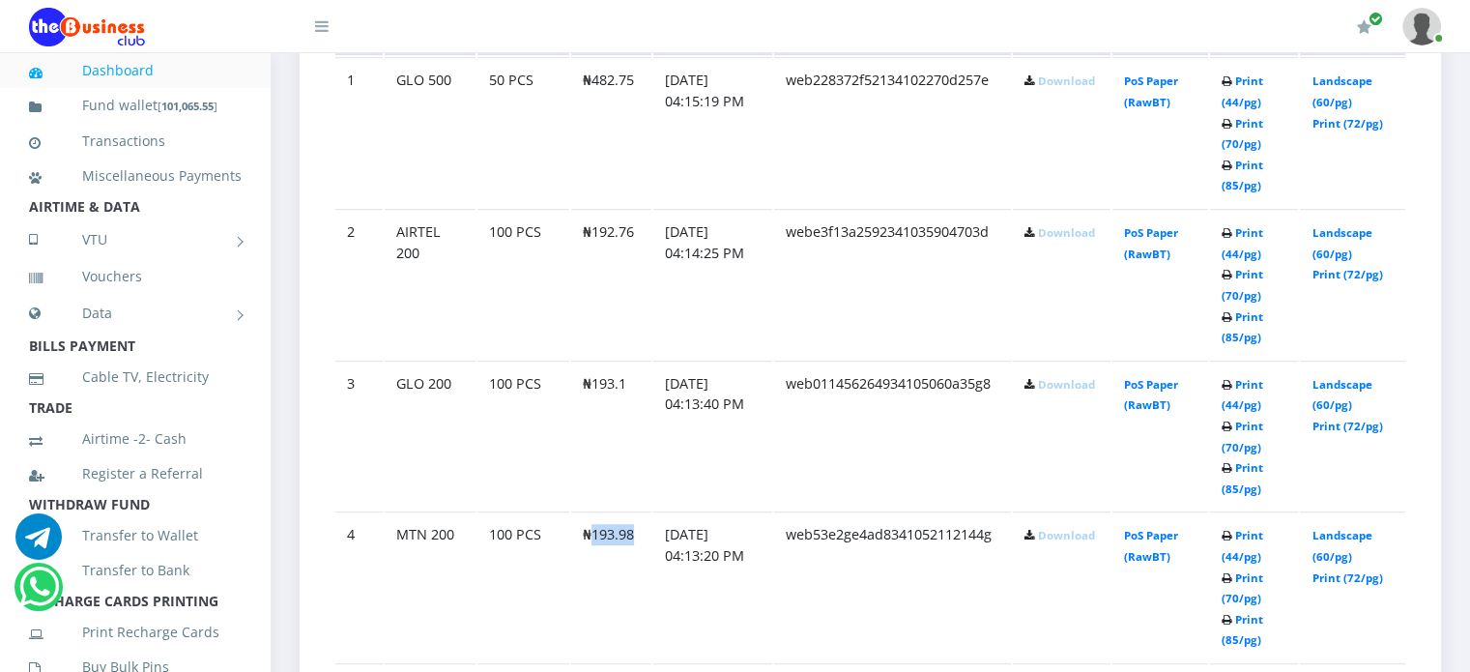
scroll to position [1132, 0]
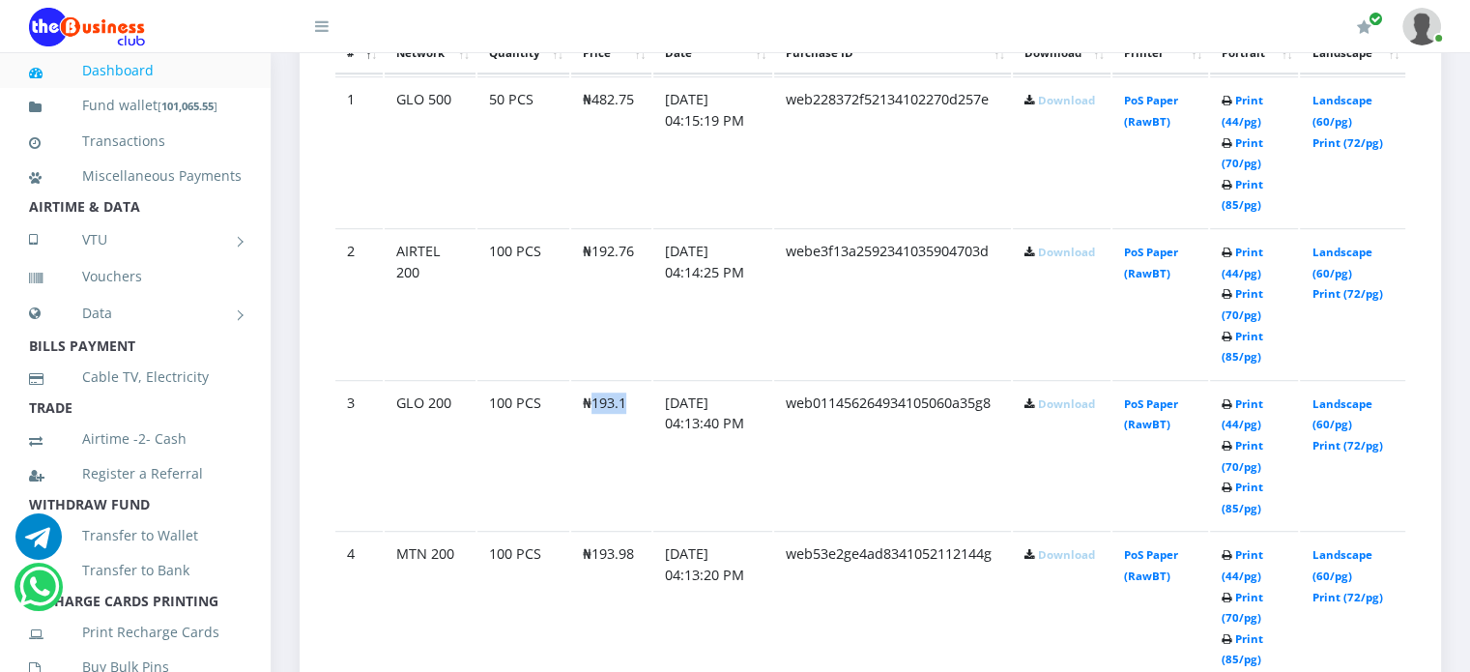
drag, startPoint x: 589, startPoint y: 421, endPoint x: 627, endPoint y: 429, distance: 38.5
click at [627, 429] on td "₦193.1" at bounding box center [611, 455] width 80 height 150
copy td "193.1"
drag, startPoint x: 592, startPoint y: 117, endPoint x: 633, endPoint y: 127, distance: 41.7
click at [633, 127] on td "₦482.75" at bounding box center [611, 151] width 80 height 150
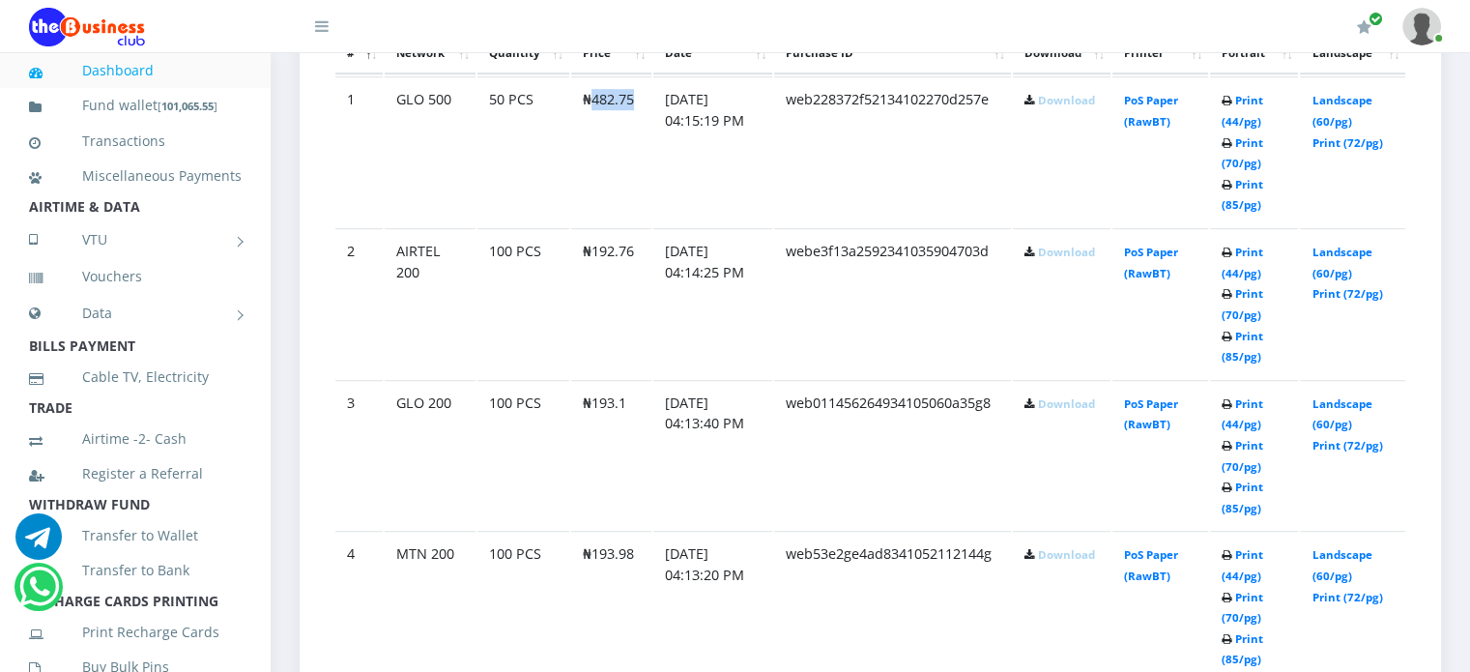
copy td "482.75"
drag, startPoint x: 589, startPoint y: 273, endPoint x: 632, endPoint y: 276, distance: 42.6
click at [632, 276] on td "₦192.76" at bounding box center [611, 303] width 80 height 150
copy td "192.76"
